Goal: Find specific page/section: Find specific page/section

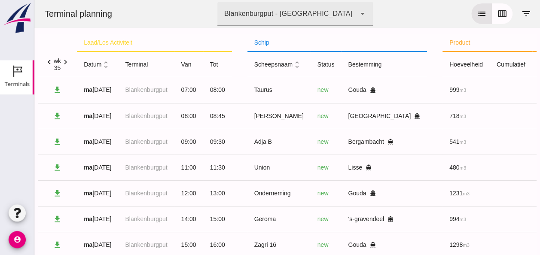
click icon "chevron_right"
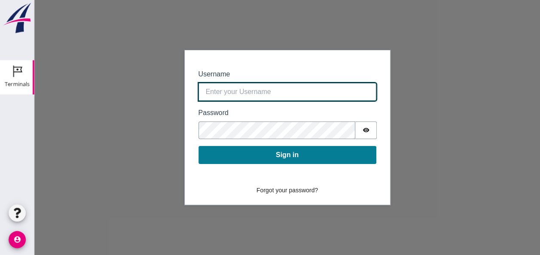
type input "0390.shp+bon@vanoord.com"
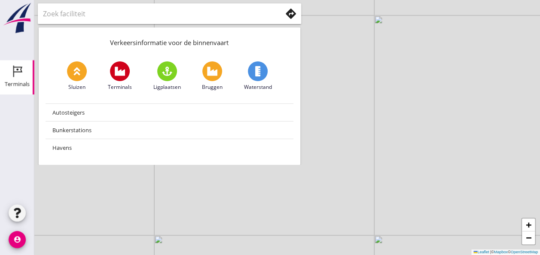
click at [21, 75] on icon "Terminals" at bounding box center [17, 71] width 14 height 14
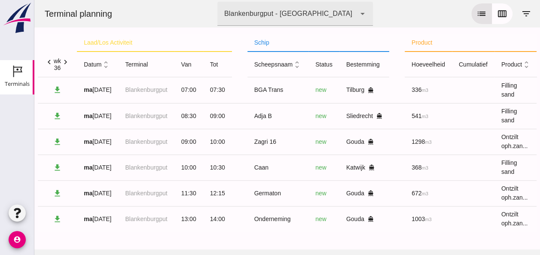
scroll to position [1, 0]
